Goal: Transaction & Acquisition: Download file/media

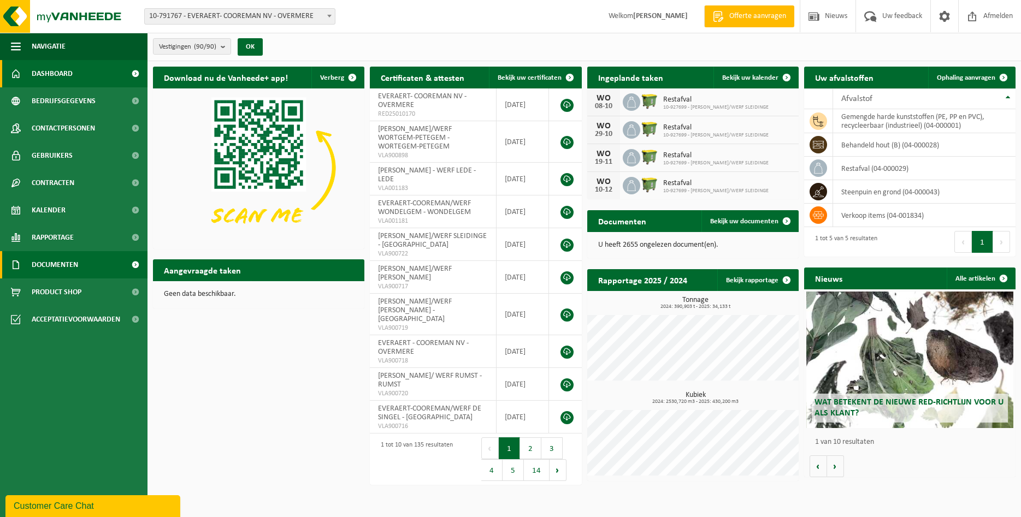
click at [57, 266] on span "Documenten" at bounding box center [55, 264] width 46 height 27
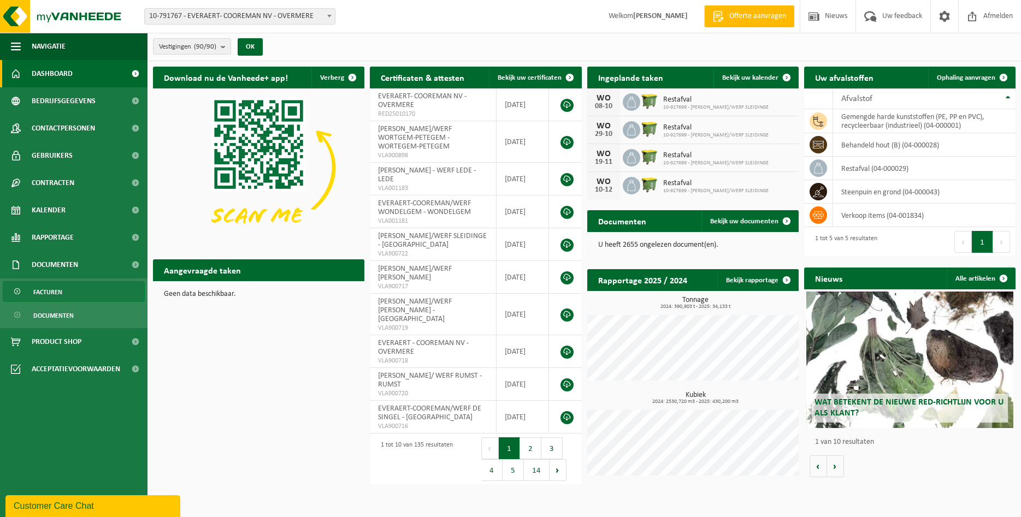
click at [60, 295] on span "Facturen" at bounding box center [47, 292] width 29 height 21
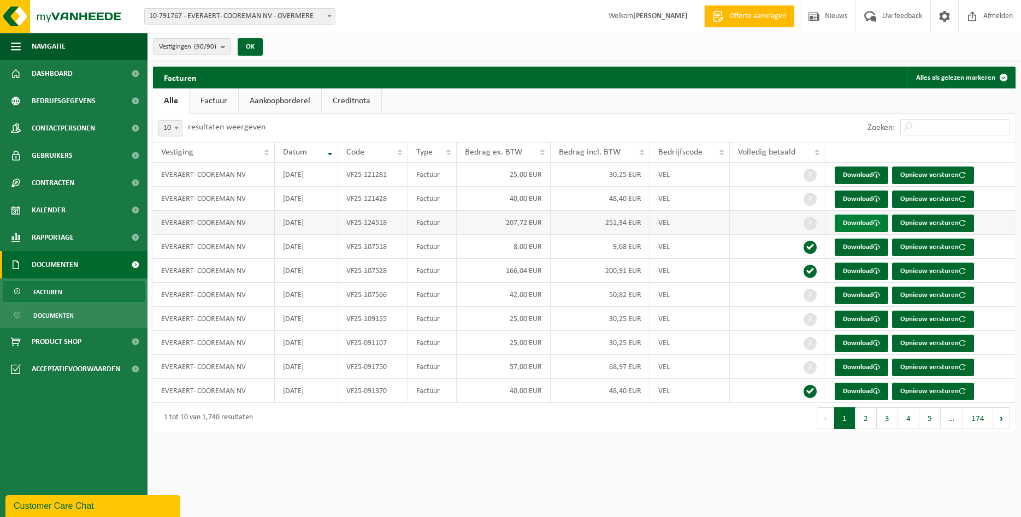
click at [856, 223] on link "Download" at bounding box center [862, 223] width 54 height 17
click at [859, 272] on link "Download" at bounding box center [862, 271] width 54 height 17
click at [863, 421] on button "2" at bounding box center [866, 419] width 21 height 22
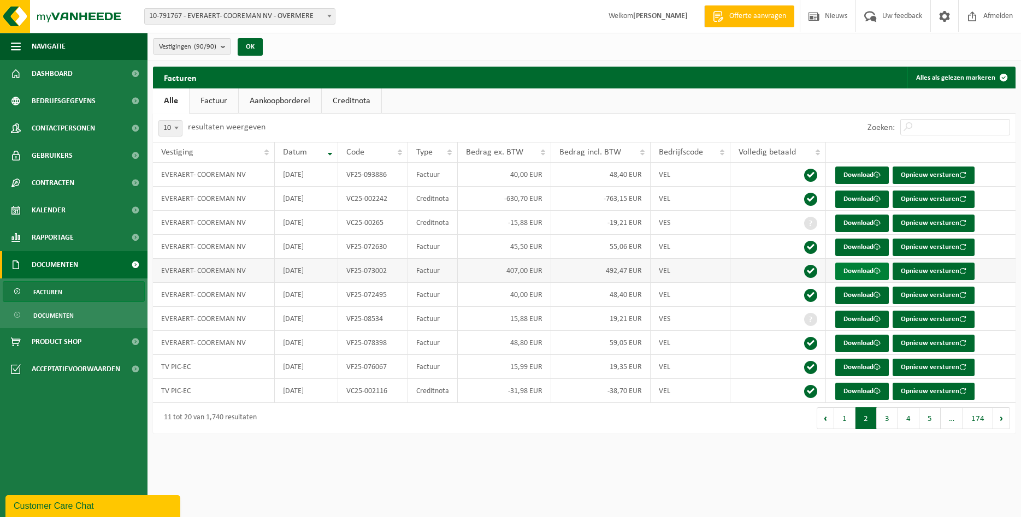
click at [844, 269] on link "Download" at bounding box center [862, 271] width 54 height 17
click at [842, 421] on button "1" at bounding box center [844, 419] width 21 height 22
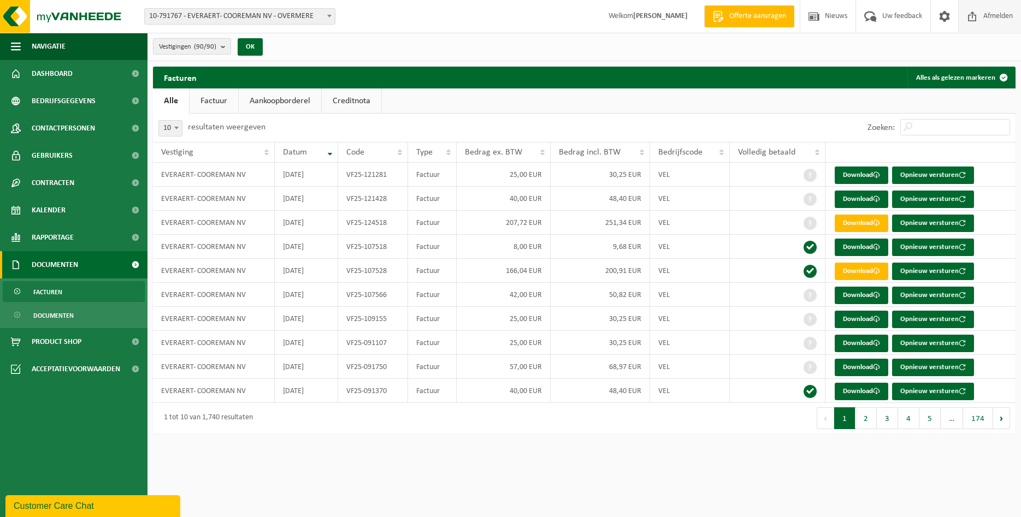
click at [981, 21] on span "Afmelden" at bounding box center [998, 16] width 35 height 32
